Goal: Task Accomplishment & Management: Use online tool/utility

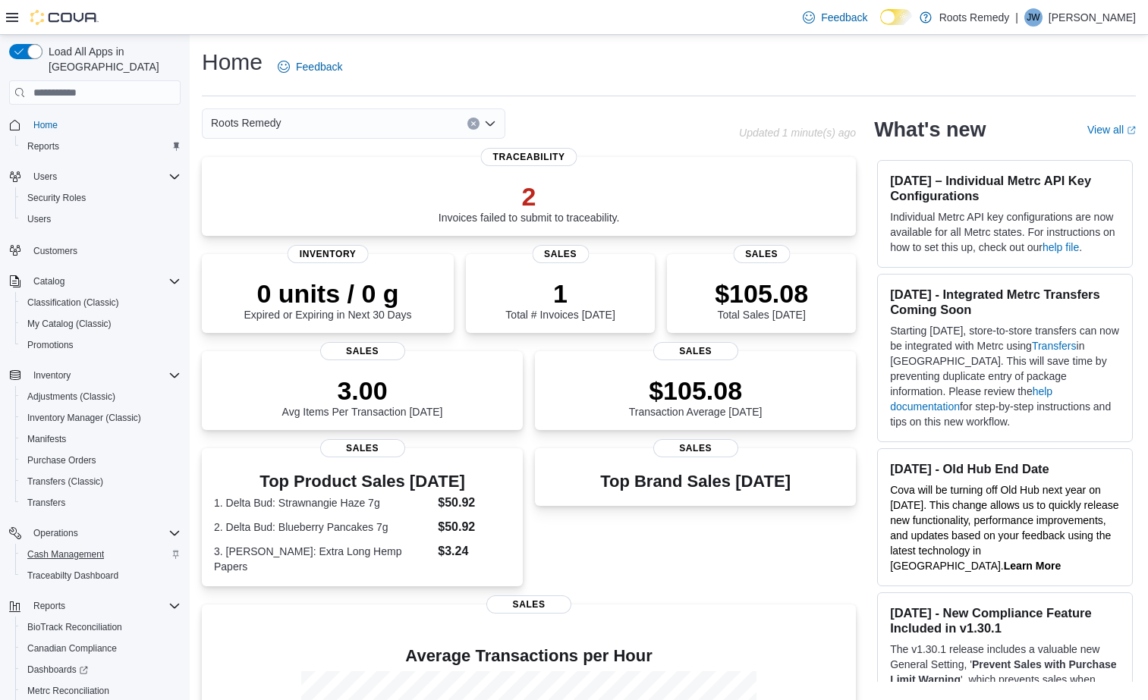
scroll to position [105, 0]
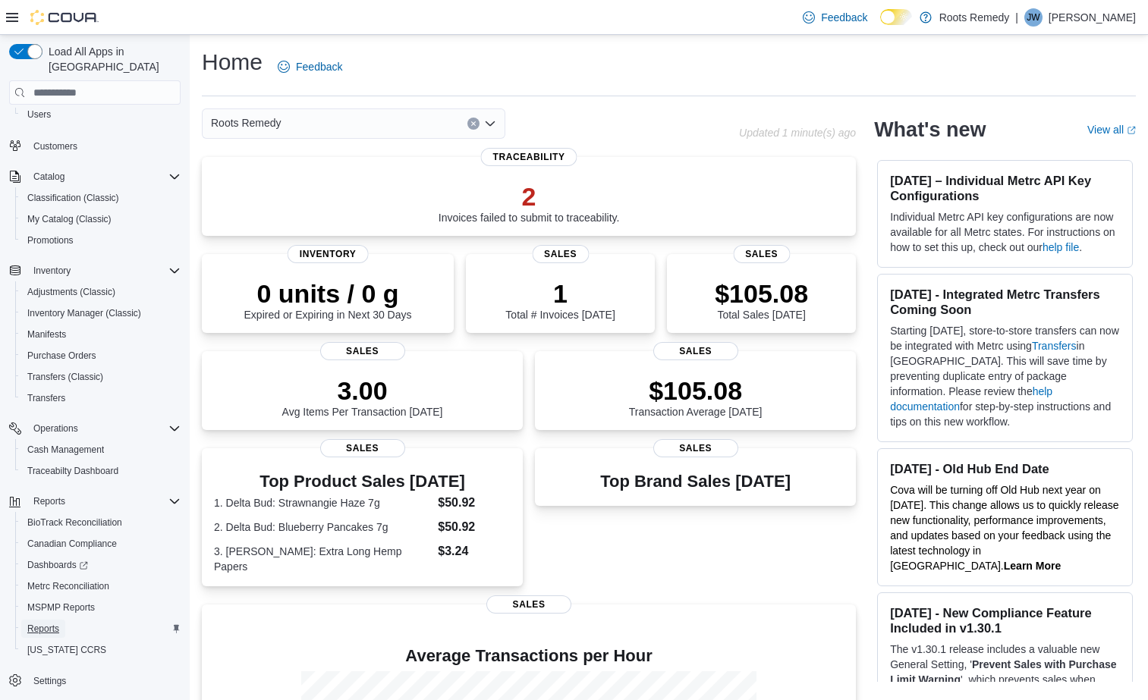
click at [42, 623] on span "Reports" at bounding box center [43, 629] width 32 height 12
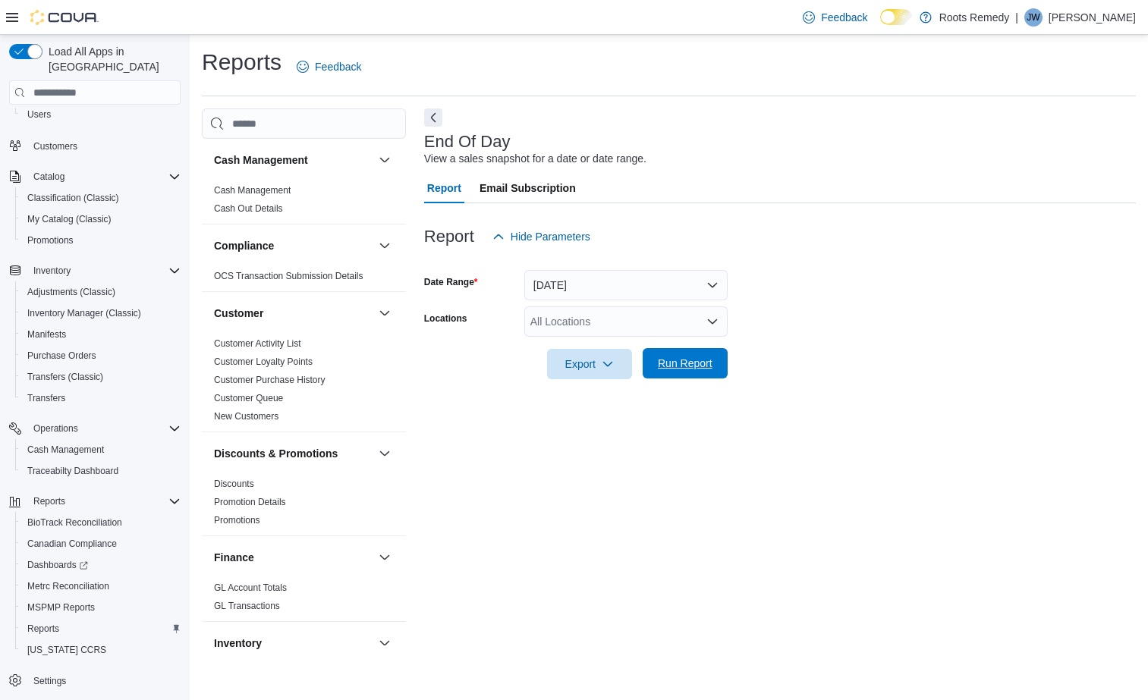
click at [691, 354] on span "Run Report" at bounding box center [685, 363] width 67 height 30
